Goal: Task Accomplishment & Management: Use online tool/utility

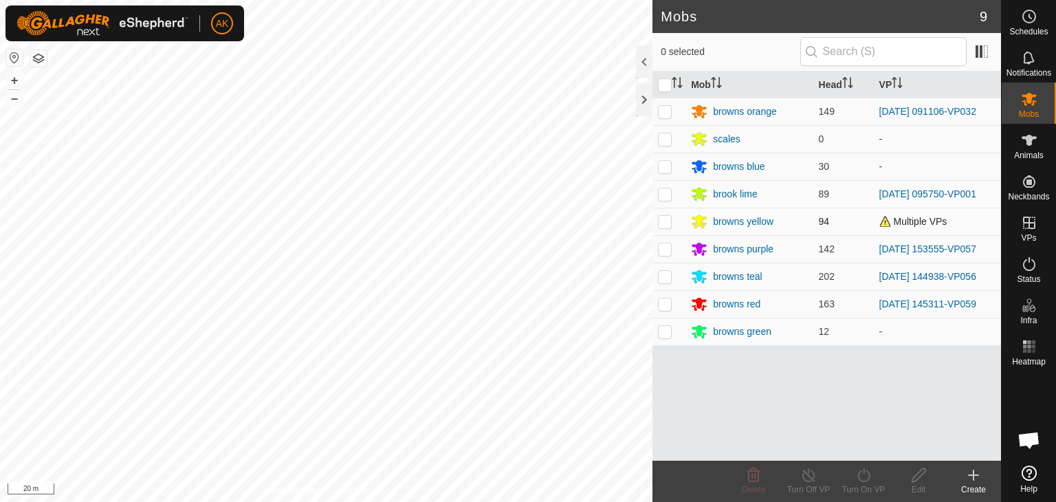
click at [663, 220] on p-checkbox at bounding box center [665, 221] width 14 height 11
checkbox input "true"
click at [860, 477] on icon at bounding box center [863, 475] width 17 height 17
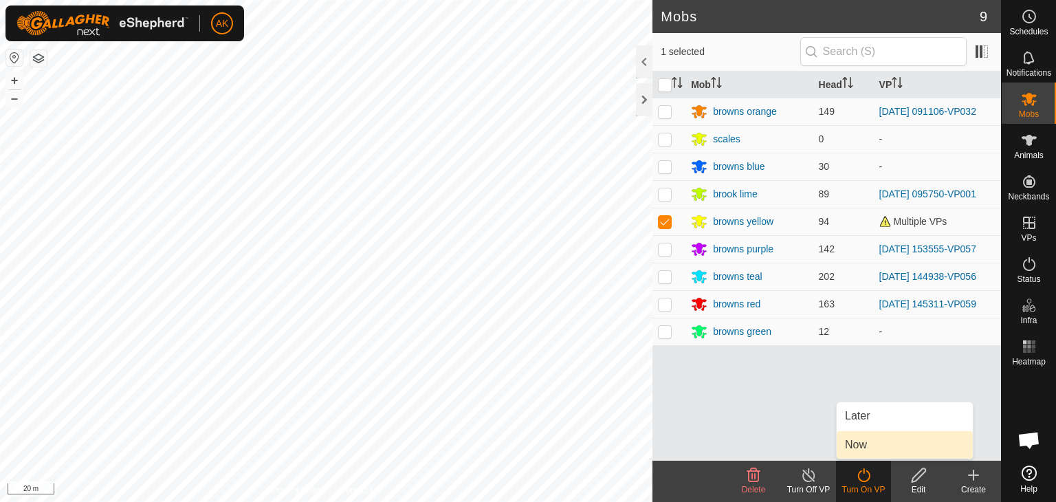
click at [863, 446] on link "Now" at bounding box center [905, 445] width 136 height 28
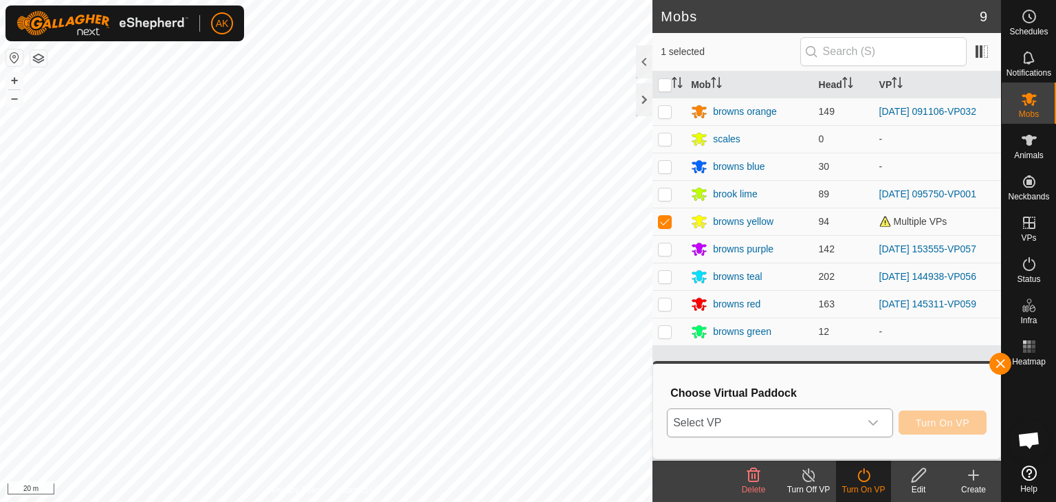
click at [837, 419] on span "Select VP" at bounding box center [764, 423] width 192 height 28
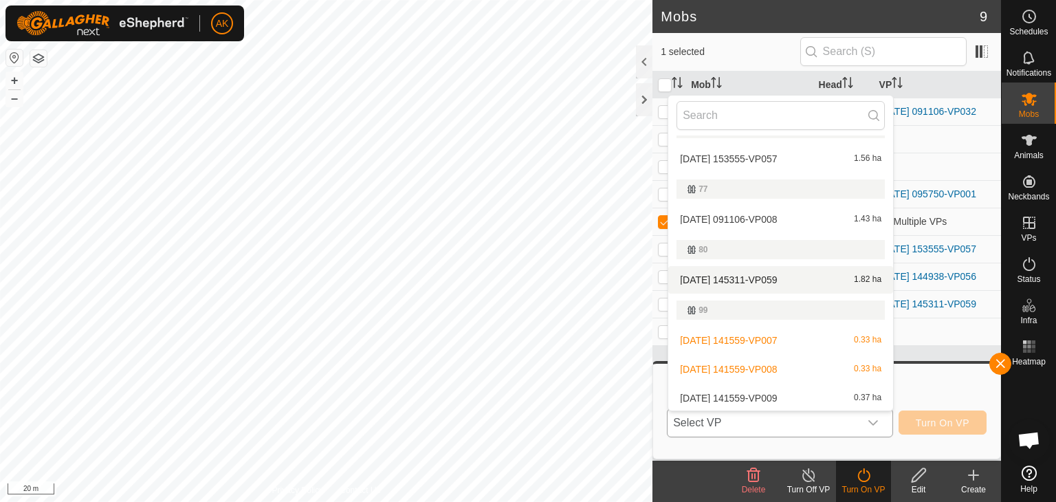
scroll to position [205, 0]
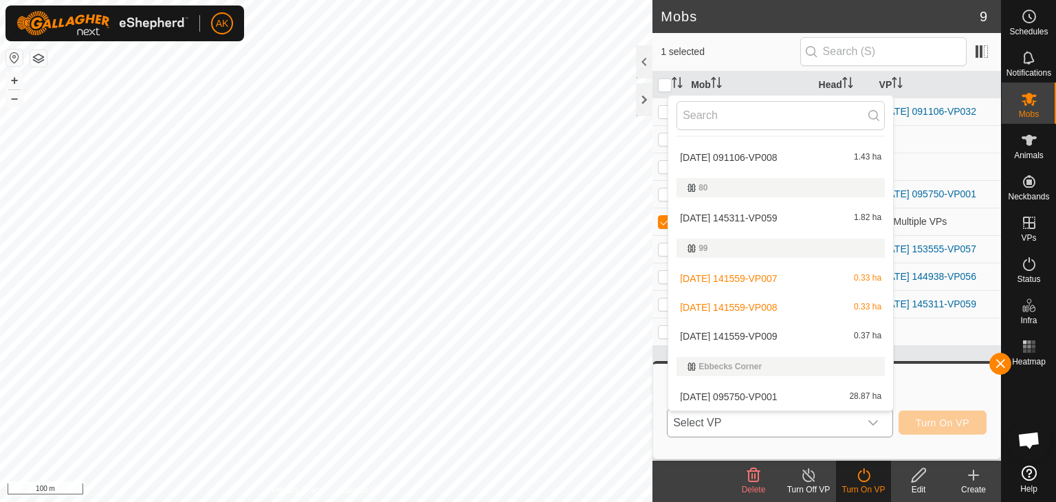
click at [719, 329] on li "[DATE] 141559-VP009 0.37 ha" at bounding box center [780, 336] width 225 height 28
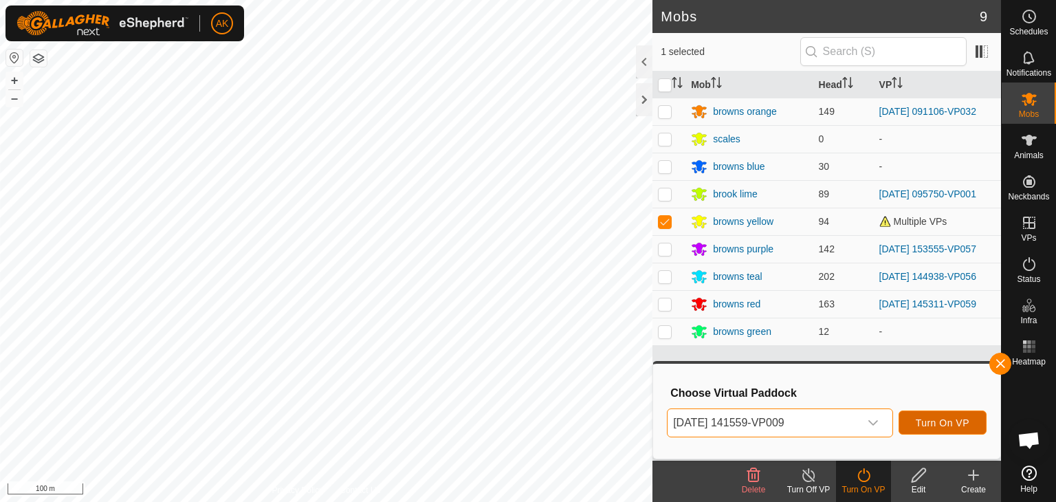
click at [923, 430] on button "Turn On VP" at bounding box center [943, 423] width 88 height 24
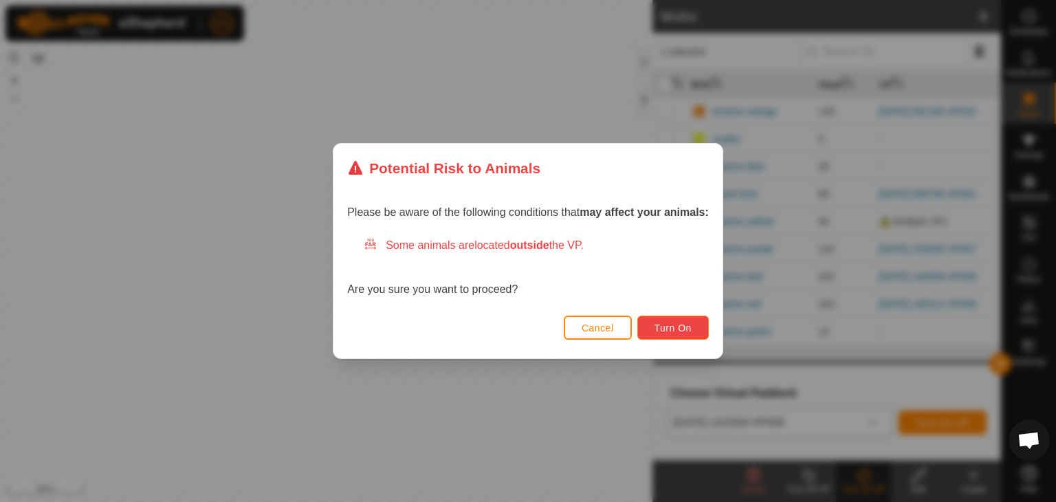
click at [697, 332] on button "Turn On" at bounding box center [673, 328] width 72 height 24
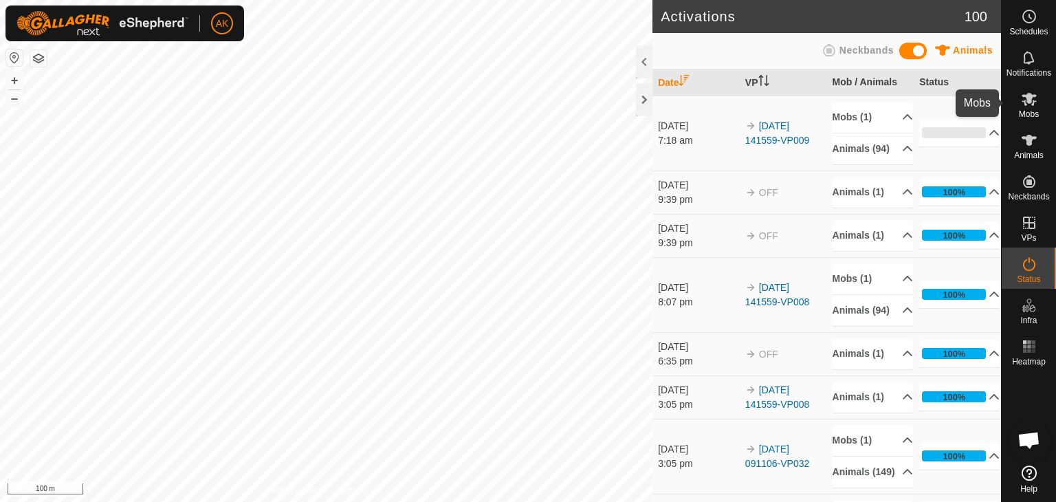
click at [1027, 97] on icon at bounding box center [1029, 99] width 15 height 13
